Goal: Task Accomplishment & Management: Complete application form

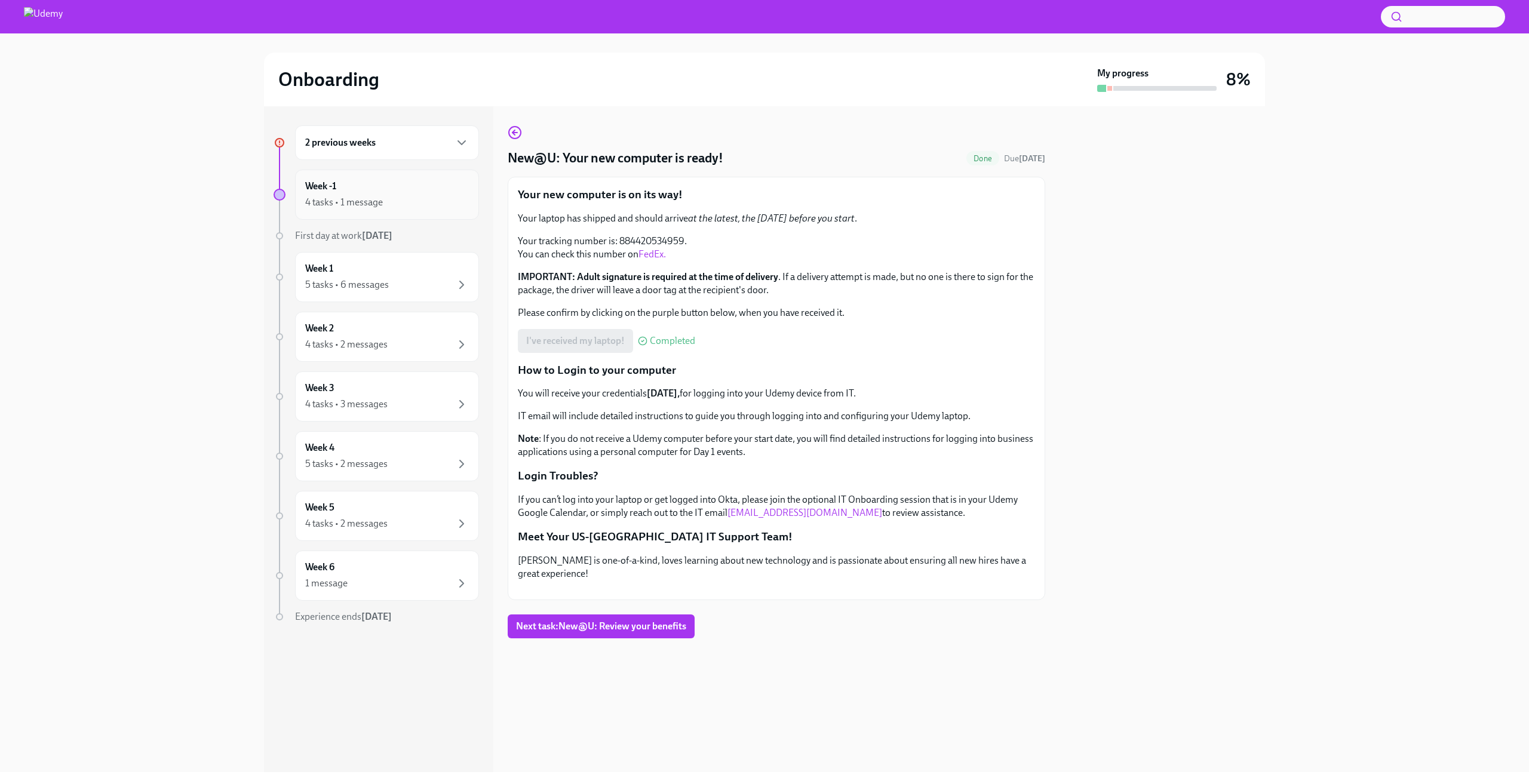
click at [429, 197] on div "4 tasks • 1 message" at bounding box center [386, 202] width 164 height 15
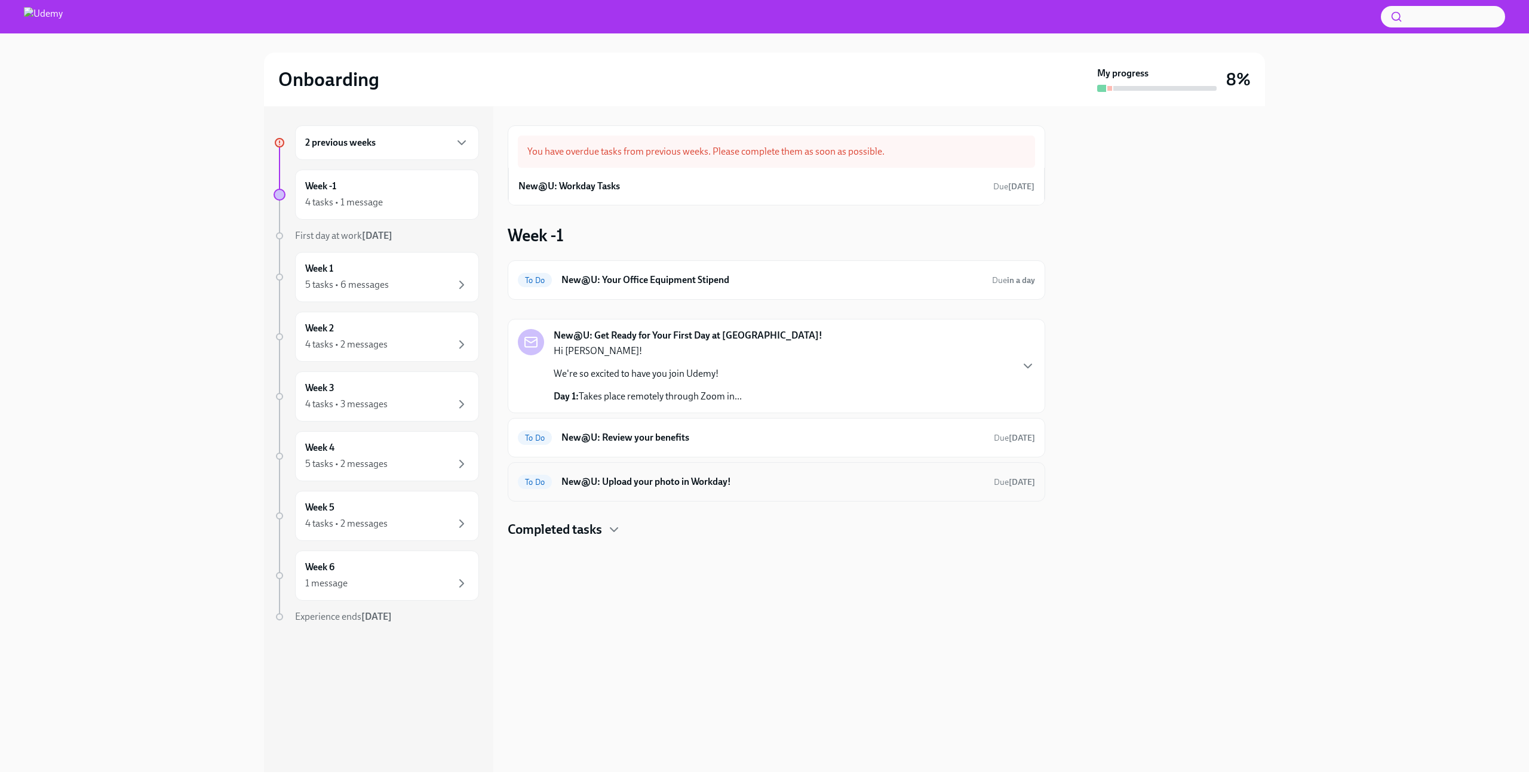
click at [624, 492] on div "To Do New@U: Upload your photo in Workday! Due [DATE]" at bounding box center [776, 483] width 538 height 40
click at [628, 480] on h6 "New@U: Upload your photo in Workday!" at bounding box center [773, 482] width 423 height 13
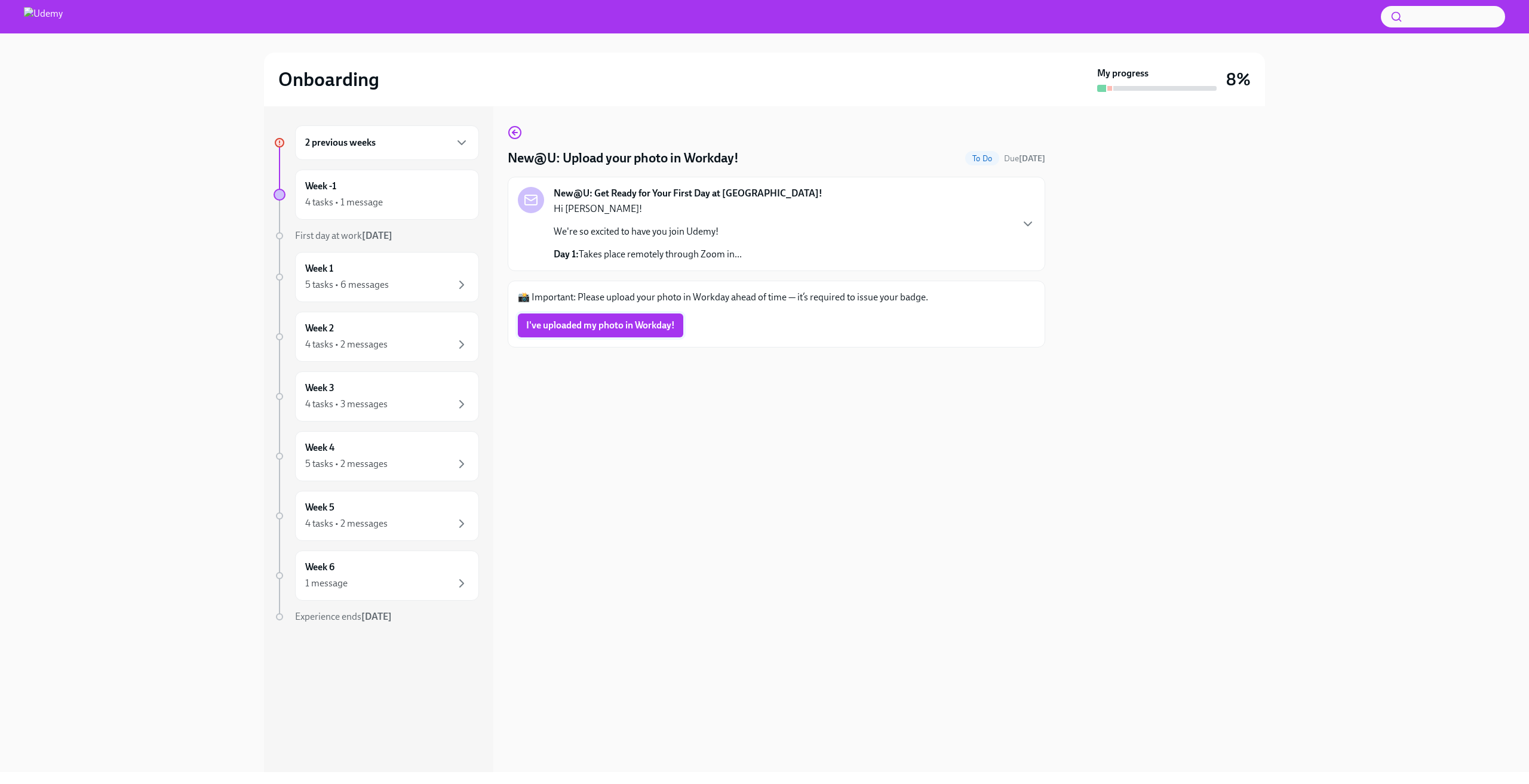
click at [610, 321] on span "I've uploaded my photo in Workday!" at bounding box center [600, 326] width 149 height 12
click at [387, 136] on div "2 previous weeks" at bounding box center [386, 143] width 164 height 15
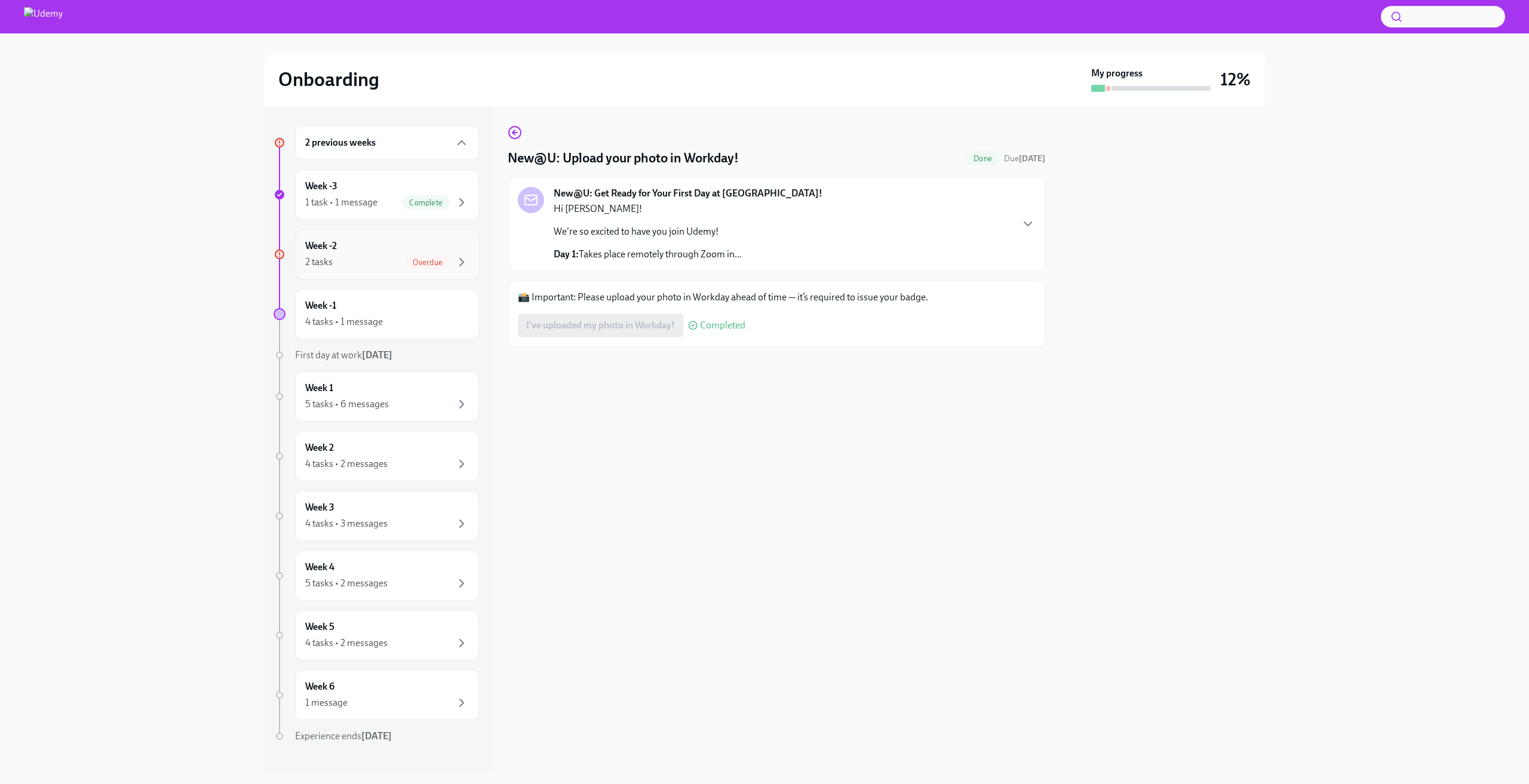
click at [335, 265] on div "2 tasks Overdue" at bounding box center [386, 262] width 164 height 15
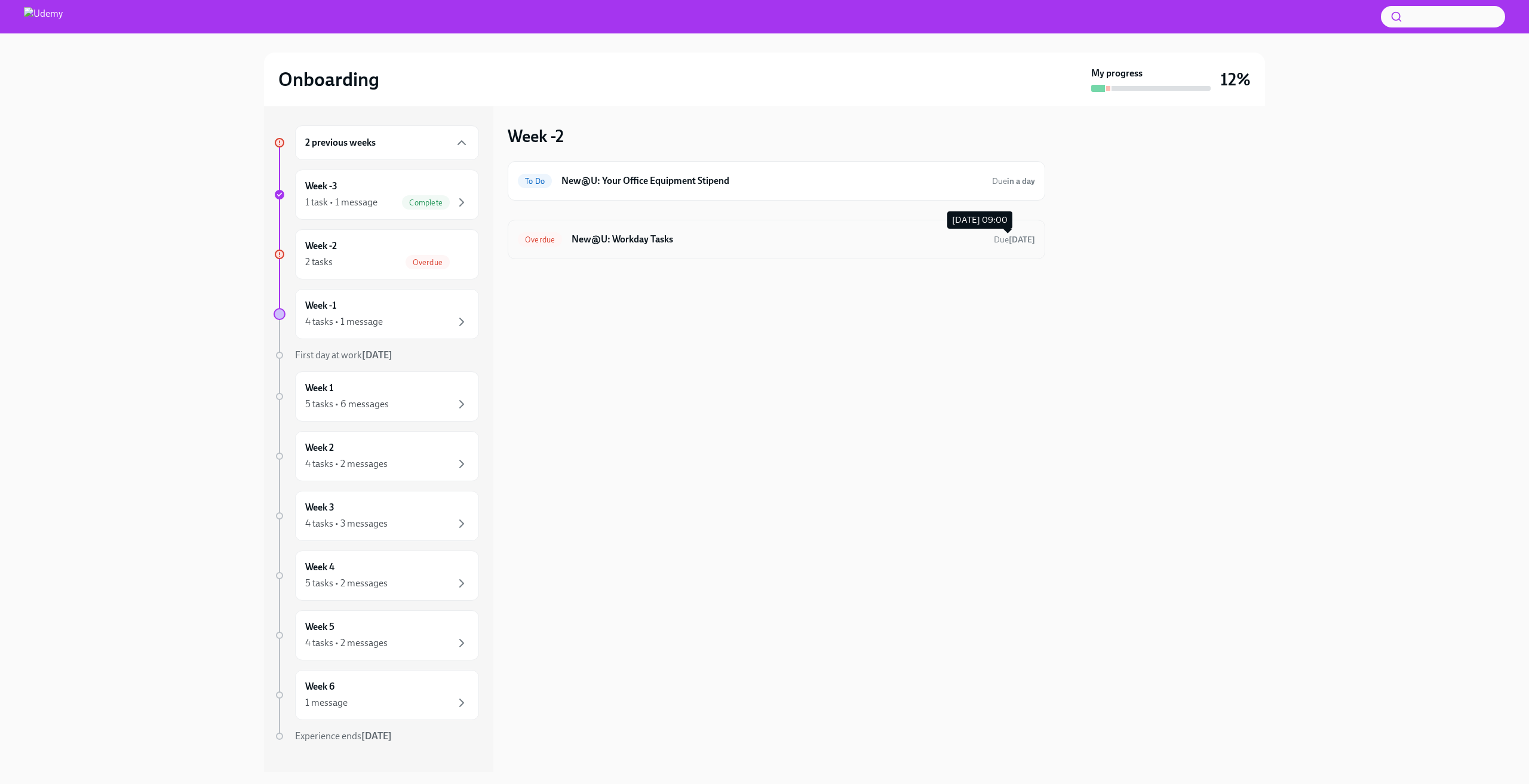
click at [1033, 243] on strong "[DATE]" at bounding box center [1022, 240] width 26 height 10
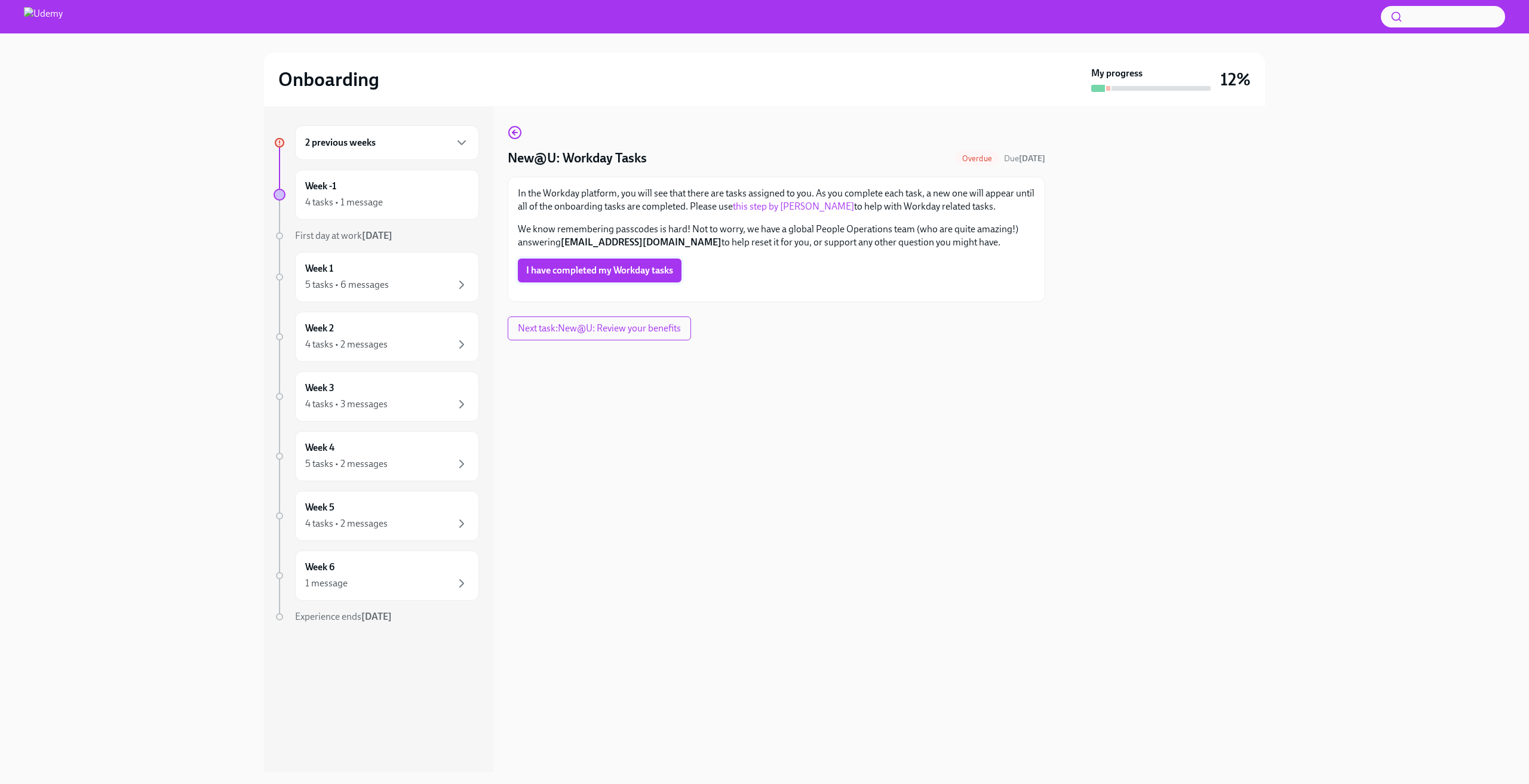
click at [620, 269] on span "I have completed my Workday tasks" at bounding box center [599, 270] width 147 height 12
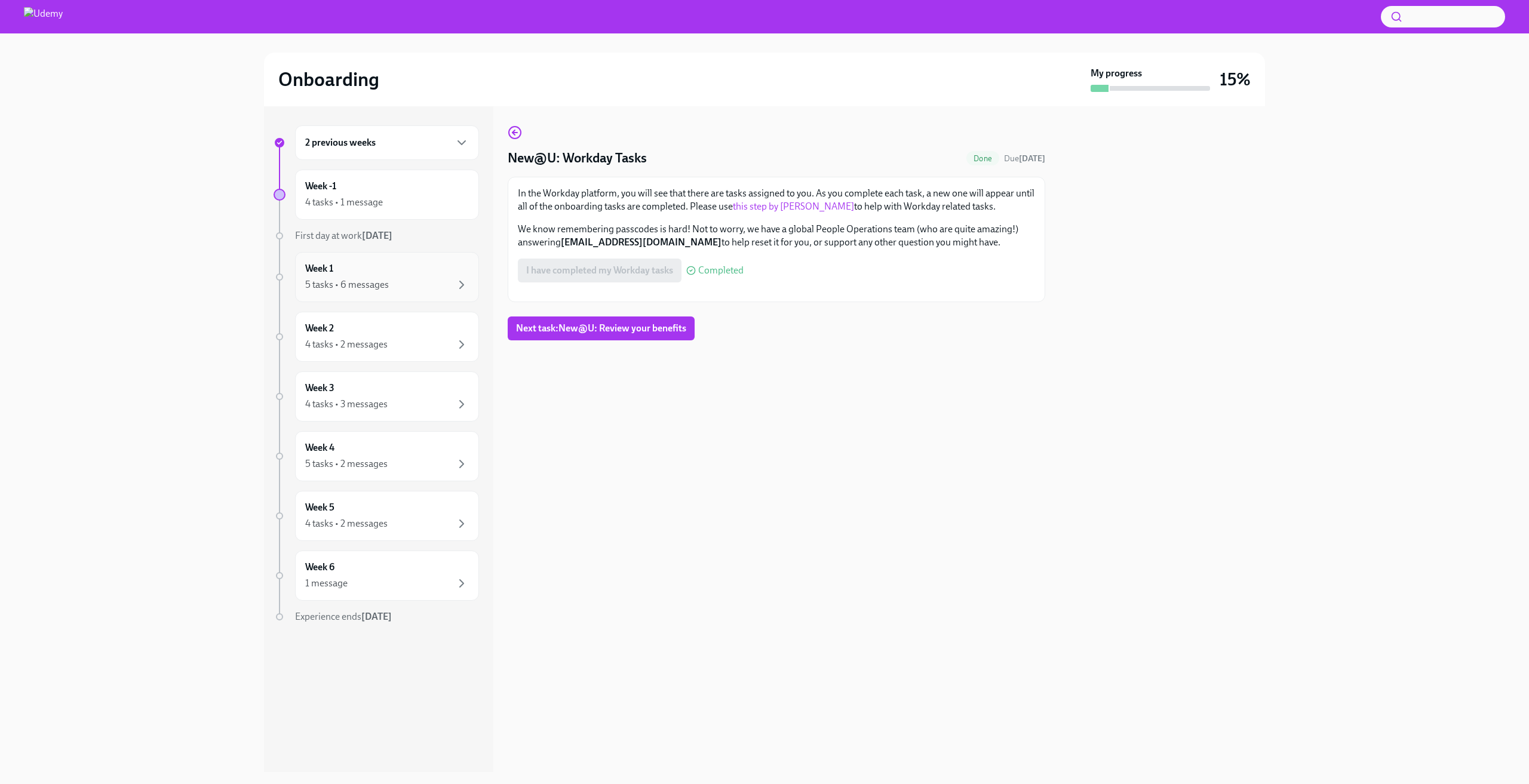
click at [399, 257] on div "Week 1 5 tasks • 6 messages" at bounding box center [387, 277] width 184 height 50
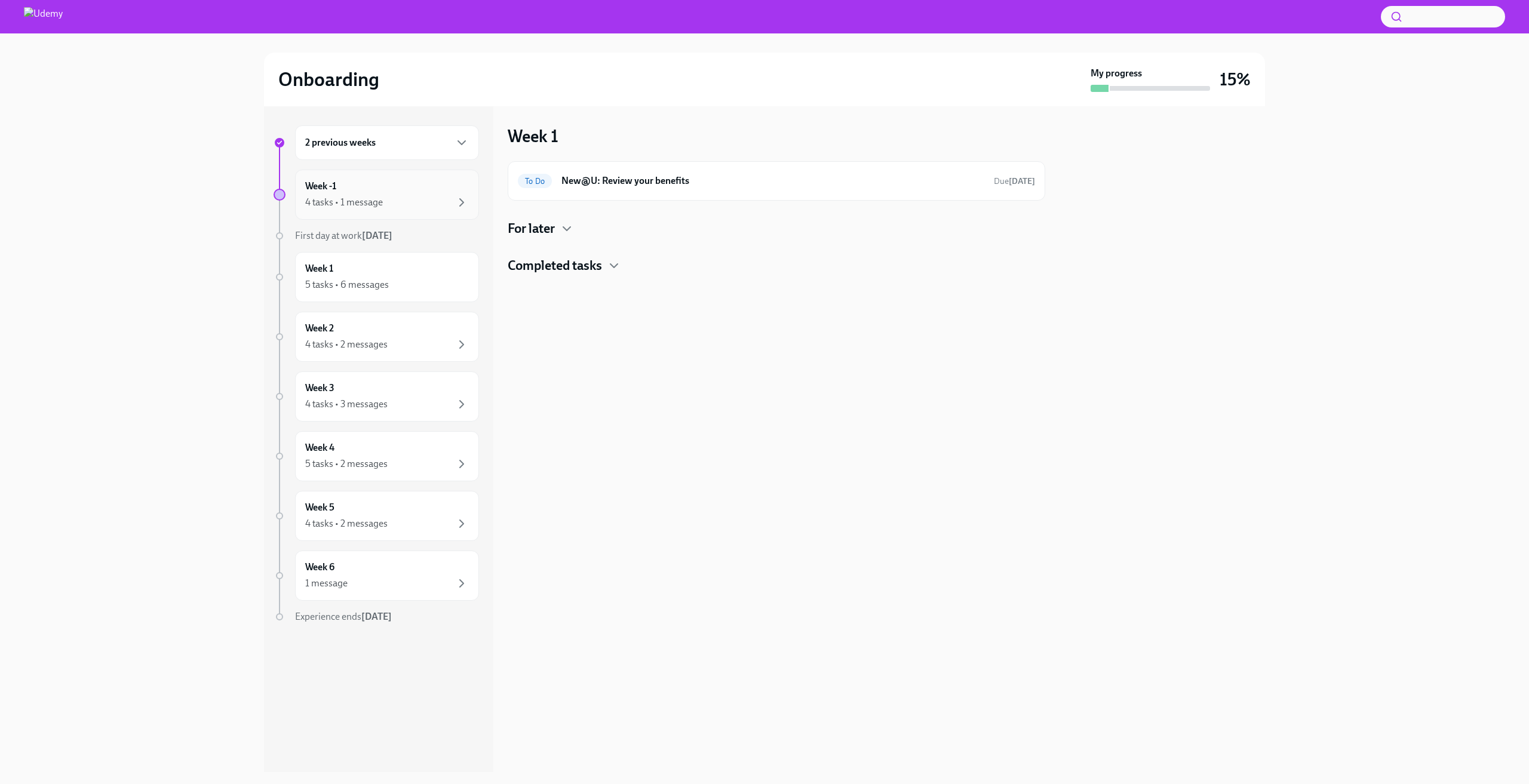
click at [424, 197] on div "4 tasks • 1 message" at bounding box center [386, 202] width 164 height 15
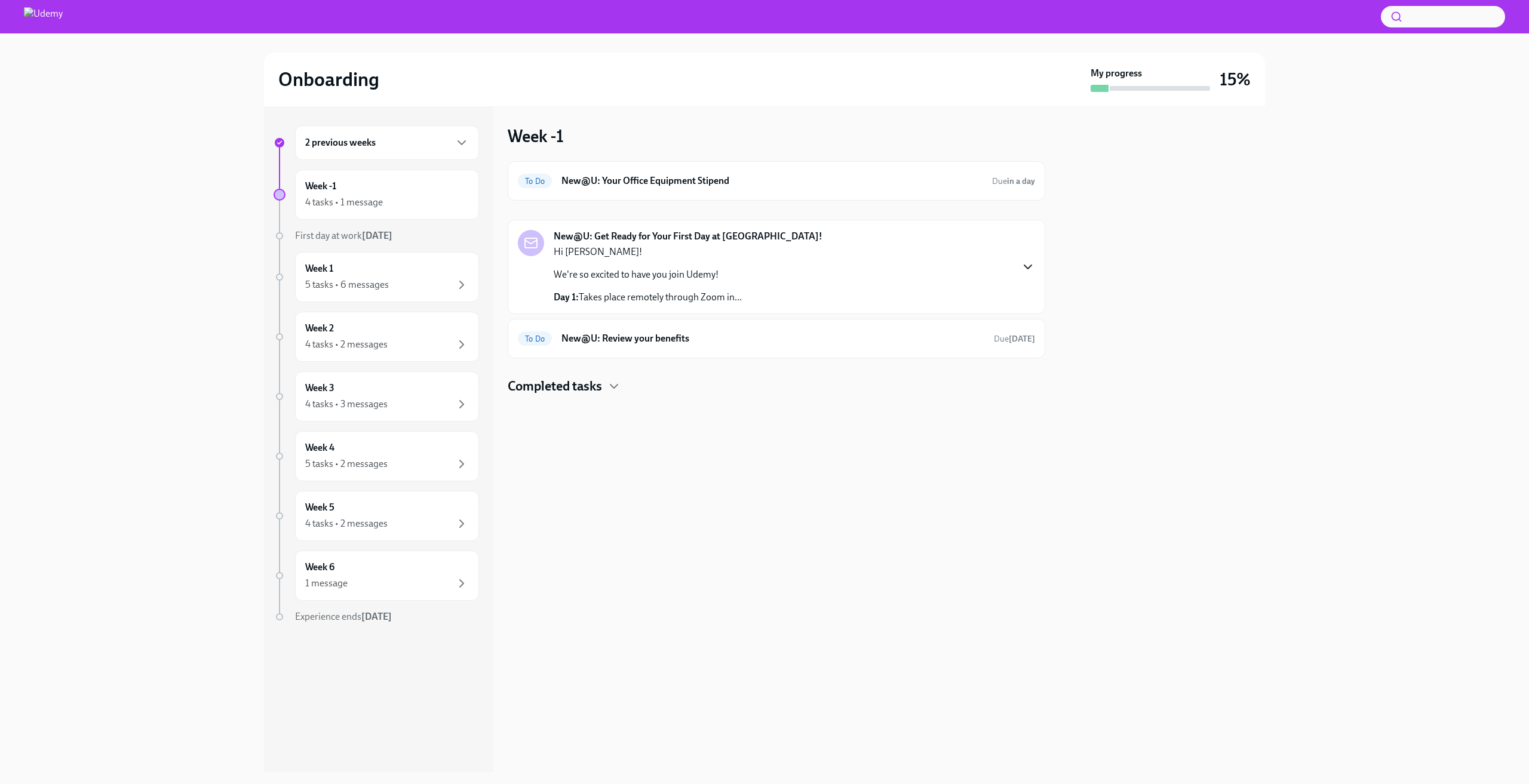
click at [1031, 260] on icon "button" at bounding box center [1027, 267] width 15 height 15
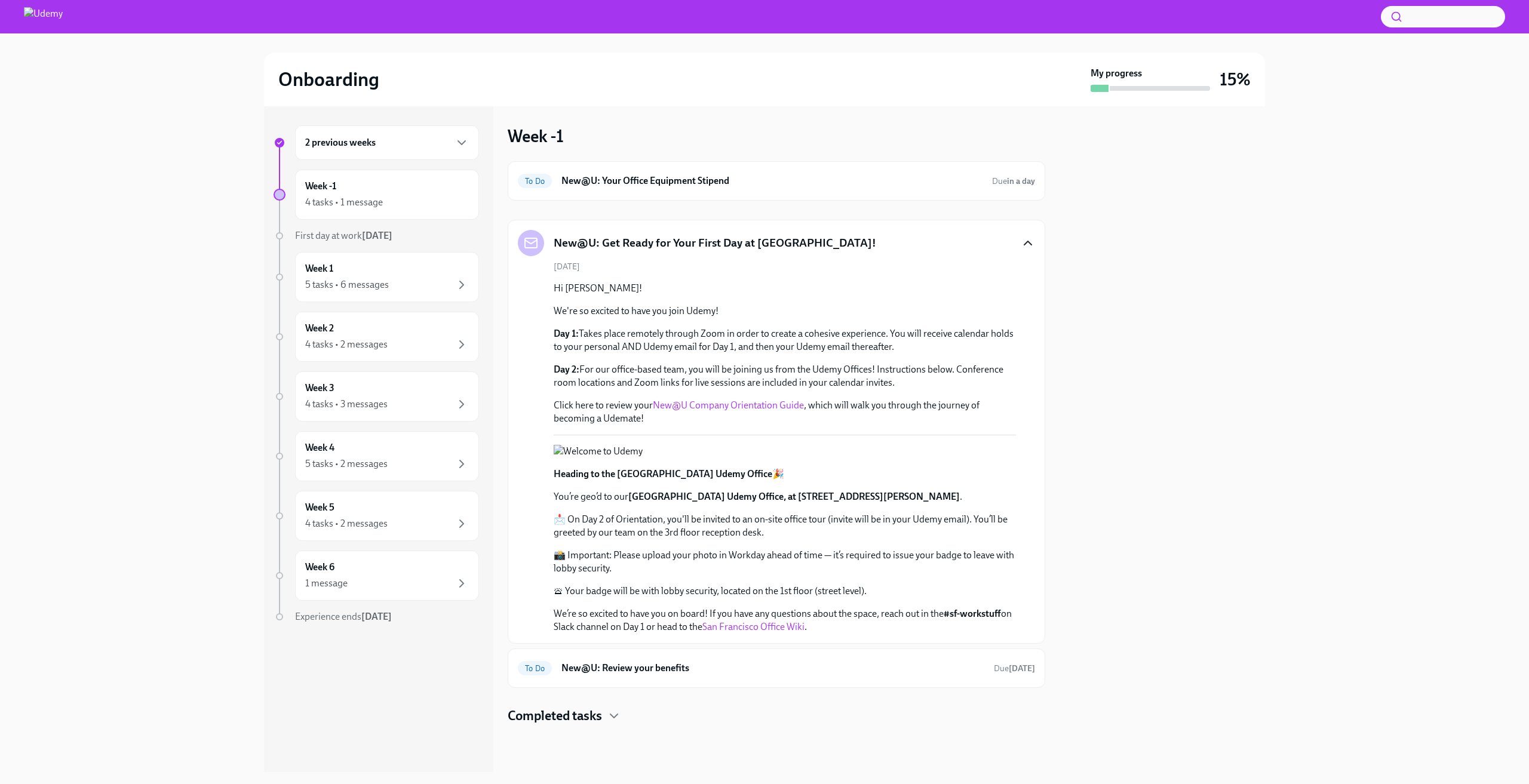
scroll to position [181, 0]
click at [652, 675] on h6 "New@U: Review your benefits" at bounding box center [773, 668] width 423 height 13
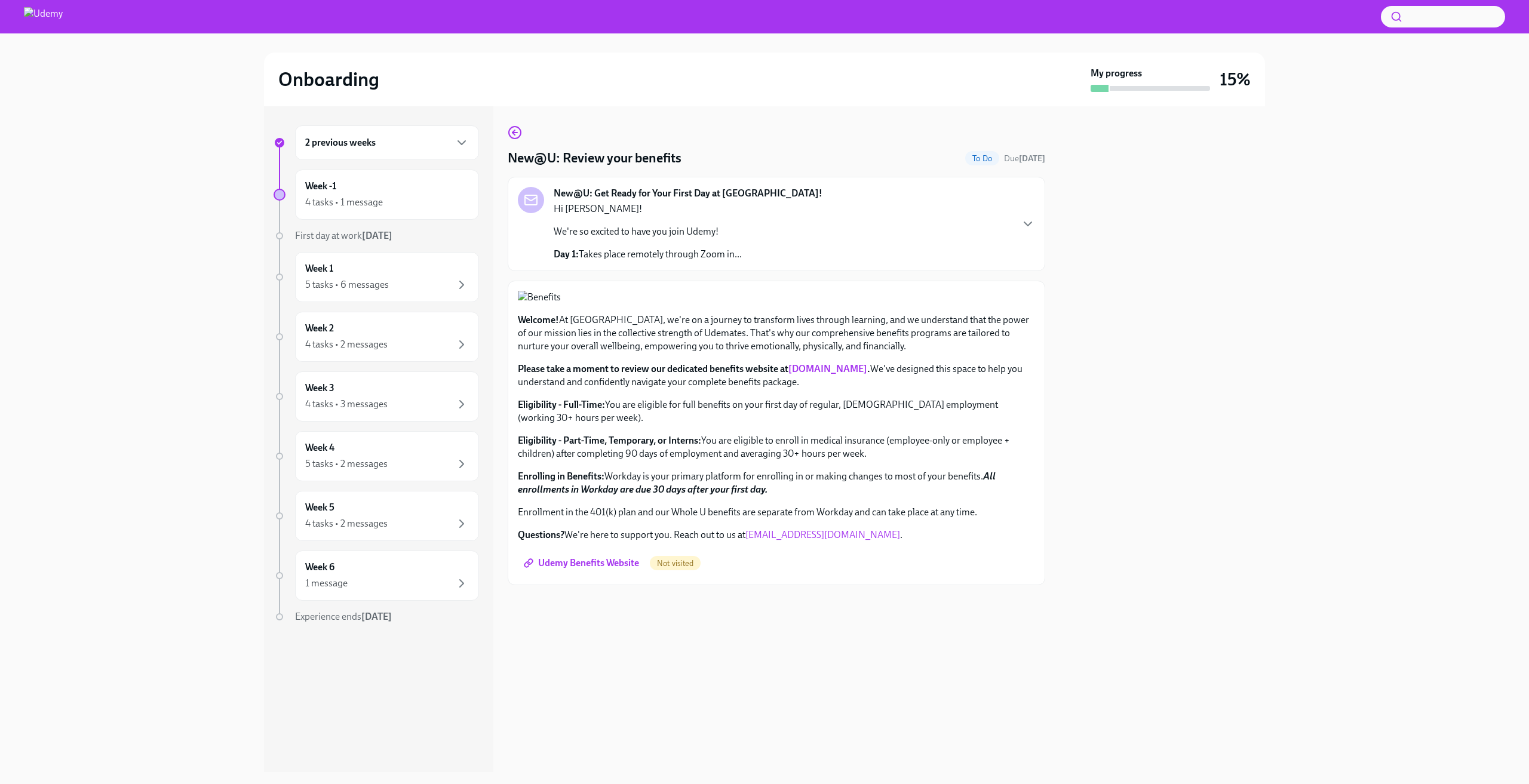
scroll to position [124, 0]
click at [438, 291] on div "5 tasks • 6 messages" at bounding box center [386, 285] width 164 height 15
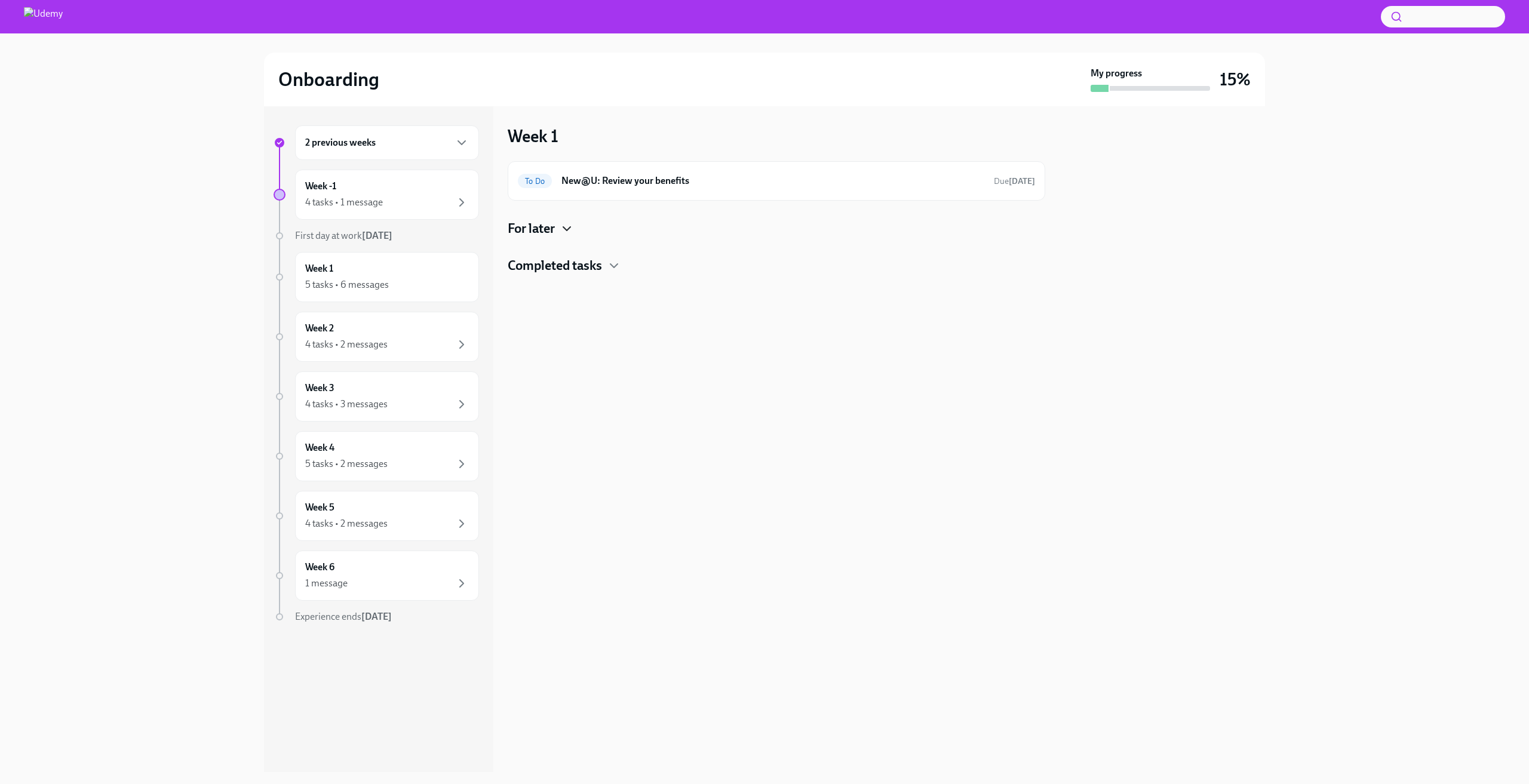
click at [566, 234] on icon "button" at bounding box center [567, 229] width 15 height 15
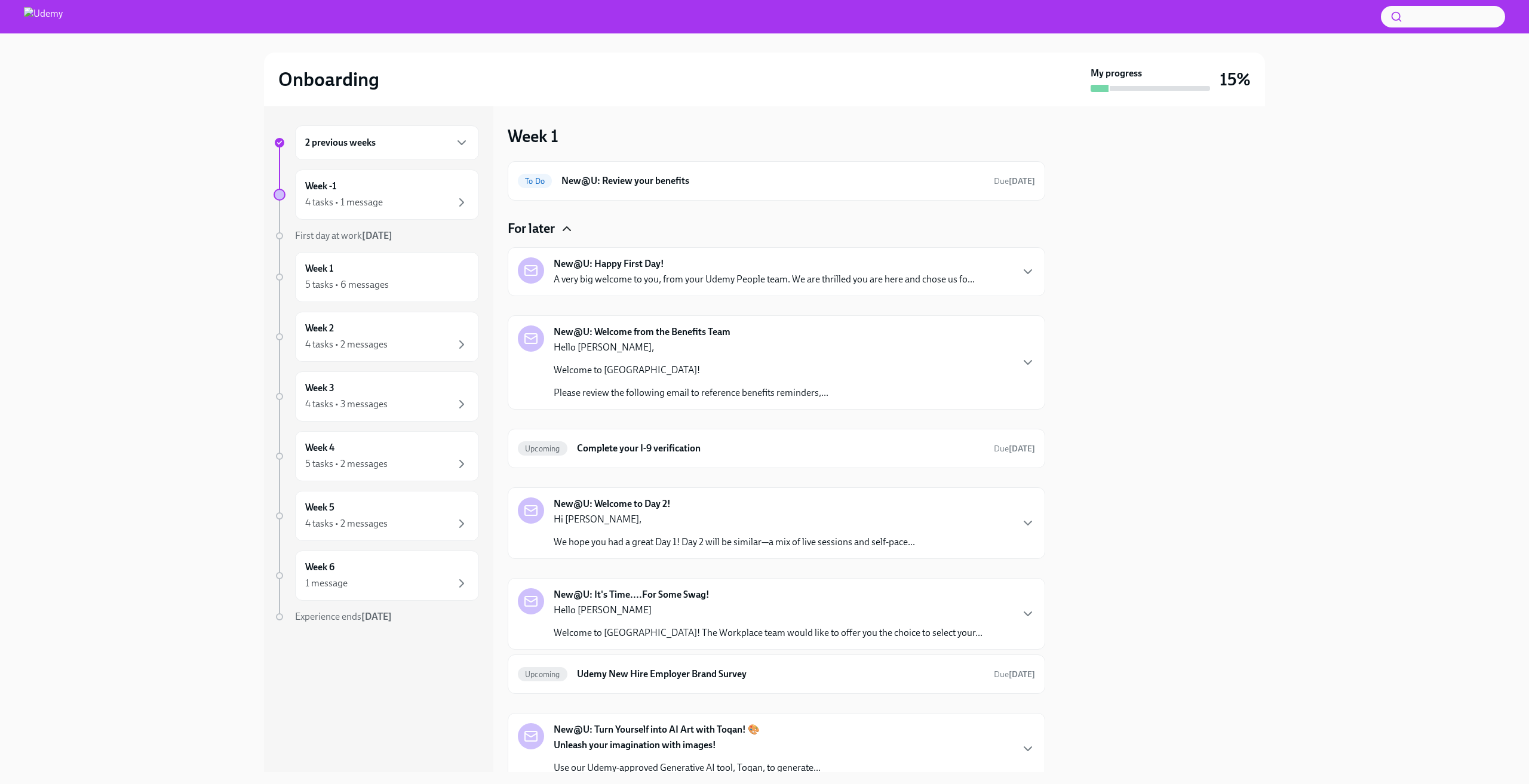
click at [571, 231] on icon "button" at bounding box center [567, 229] width 15 height 15
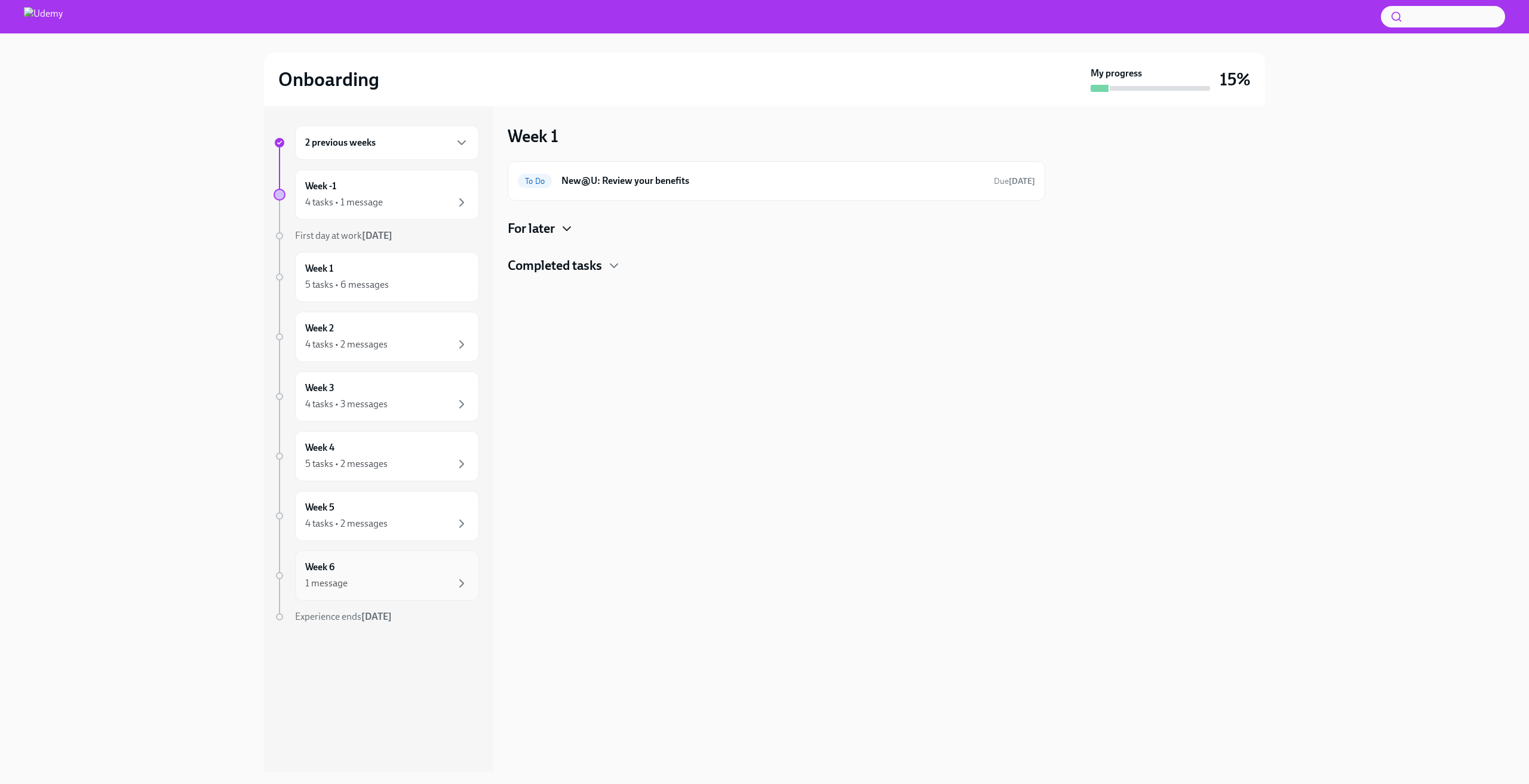
click at [418, 566] on div "Week 6 1 message" at bounding box center [386, 575] width 164 height 29
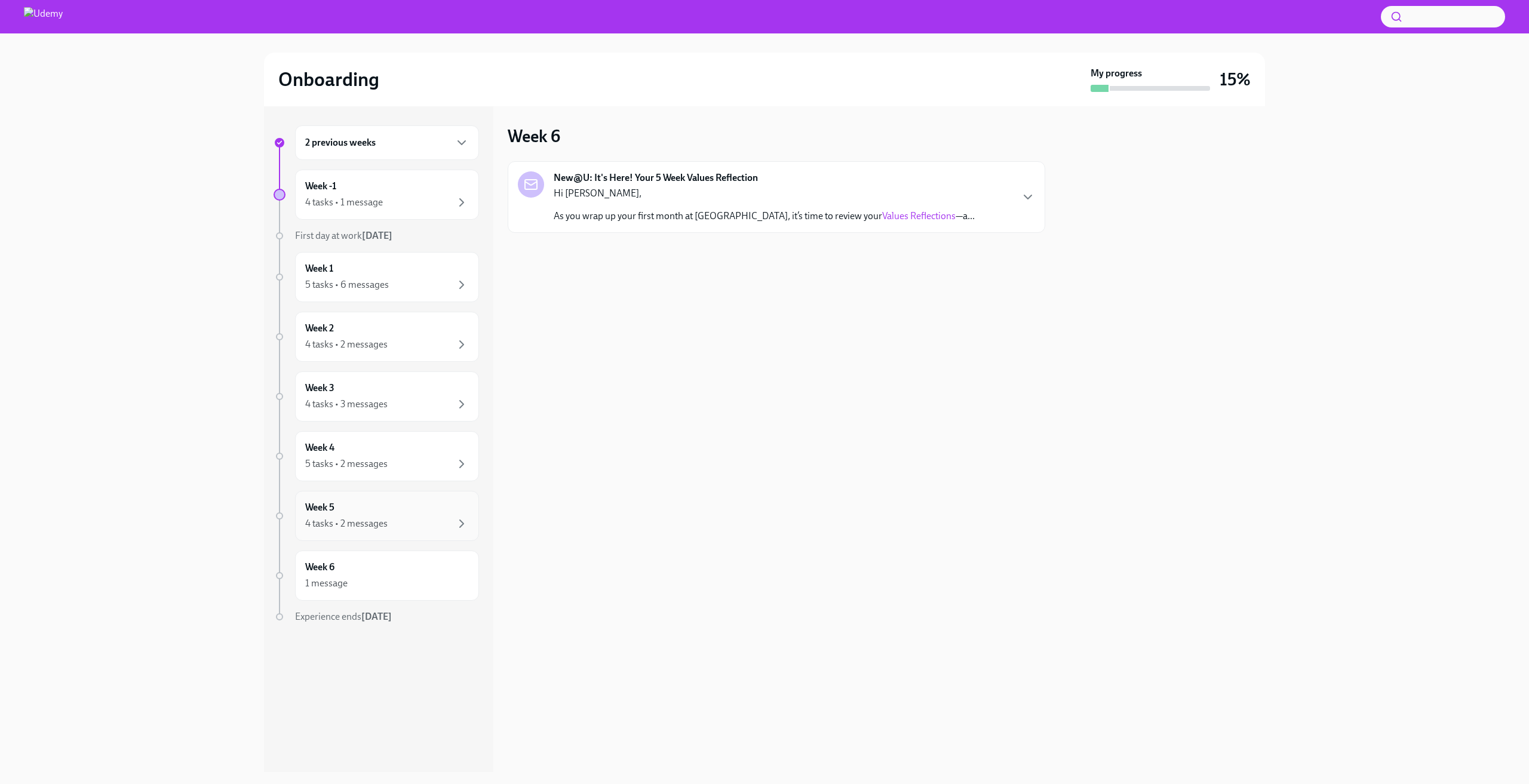
click at [366, 517] on div "4 tasks • 2 messages" at bounding box center [346, 523] width 82 height 13
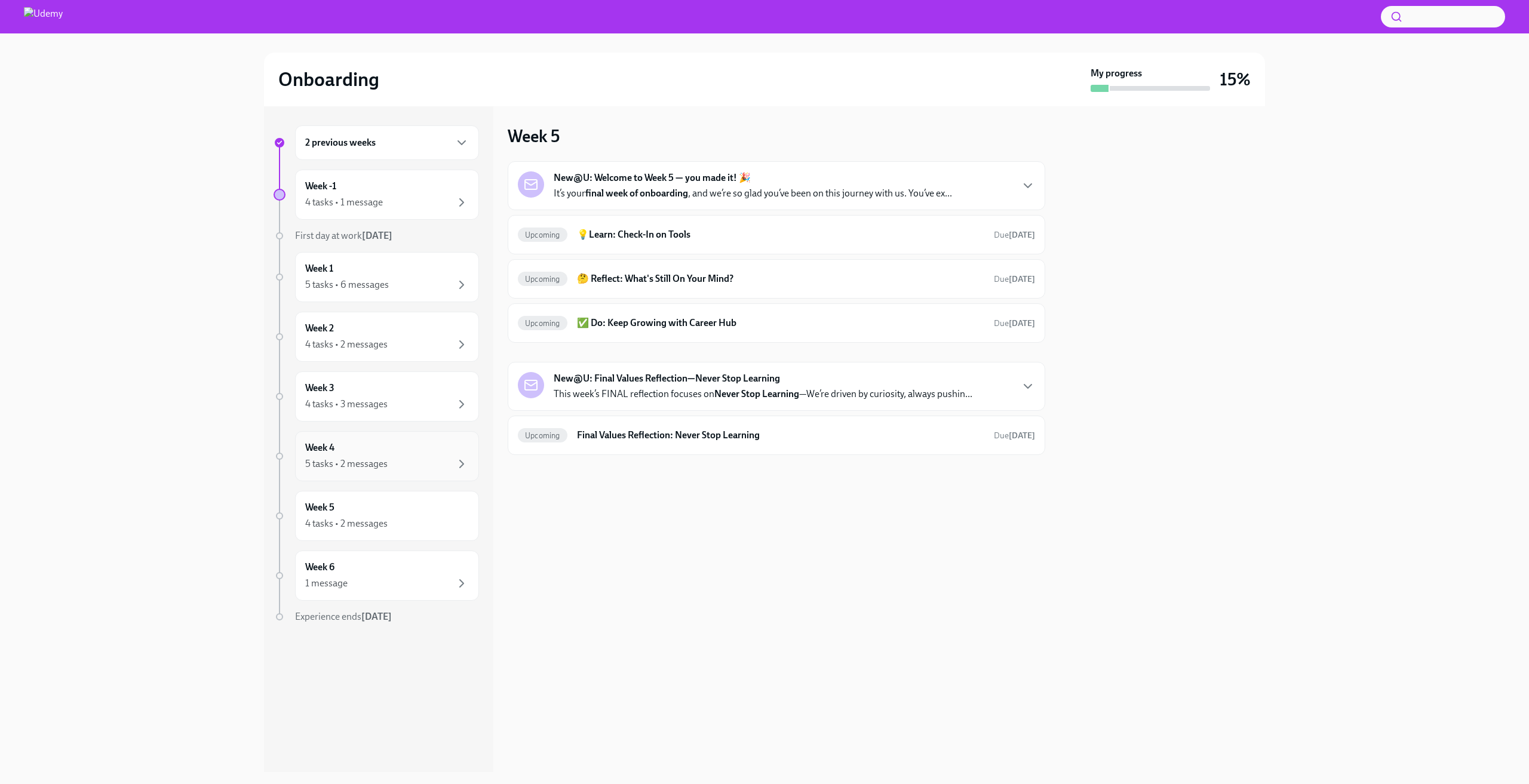
click at [414, 457] on div "5 tasks • 2 messages" at bounding box center [386, 463] width 164 height 15
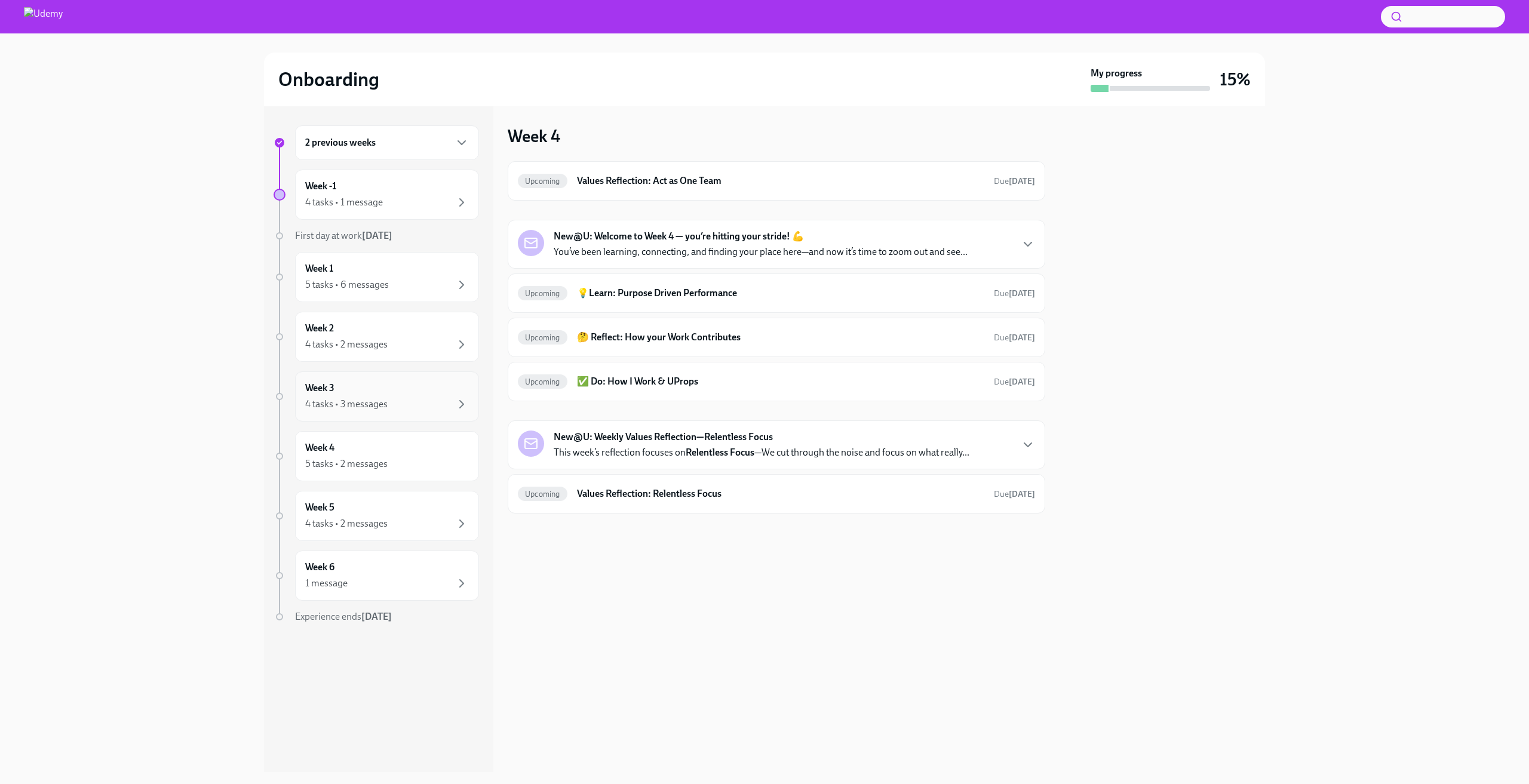
click at [423, 409] on div "4 tasks • 3 messages" at bounding box center [386, 404] width 164 height 15
